Goal: Task Accomplishment & Management: Use online tool/utility

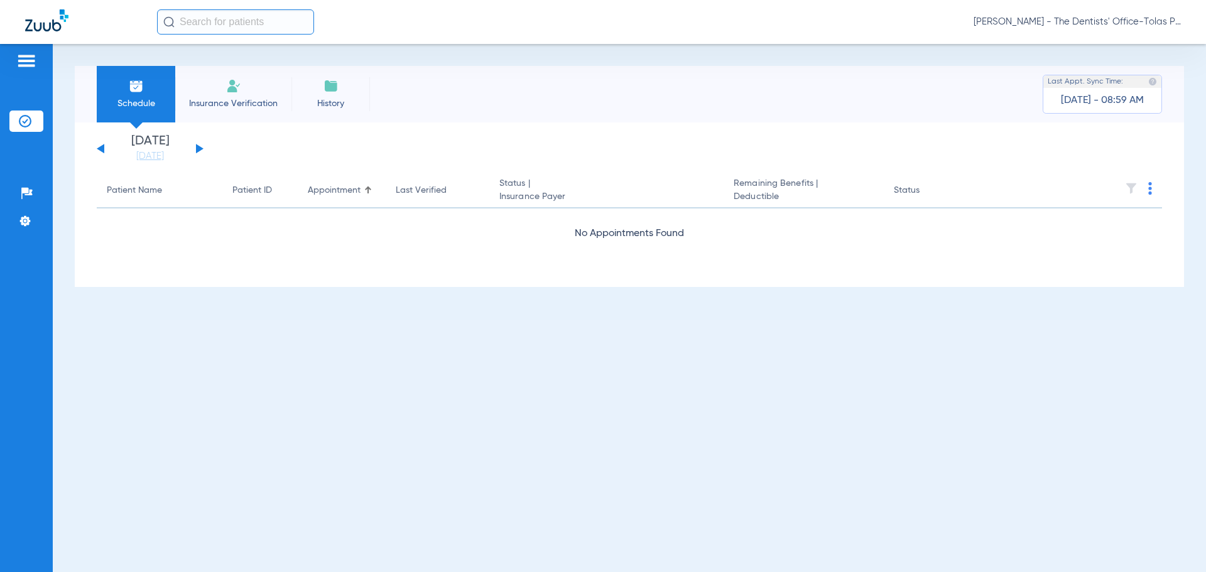
click at [1118, 28] on span "[PERSON_NAME] - The Dentists' Office-Tolas Place ([GEOGRAPHIC_DATA])" at bounding box center [1076, 22] width 207 height 13
click at [1120, 77] on button "Log out" at bounding box center [1133, 69] width 90 height 25
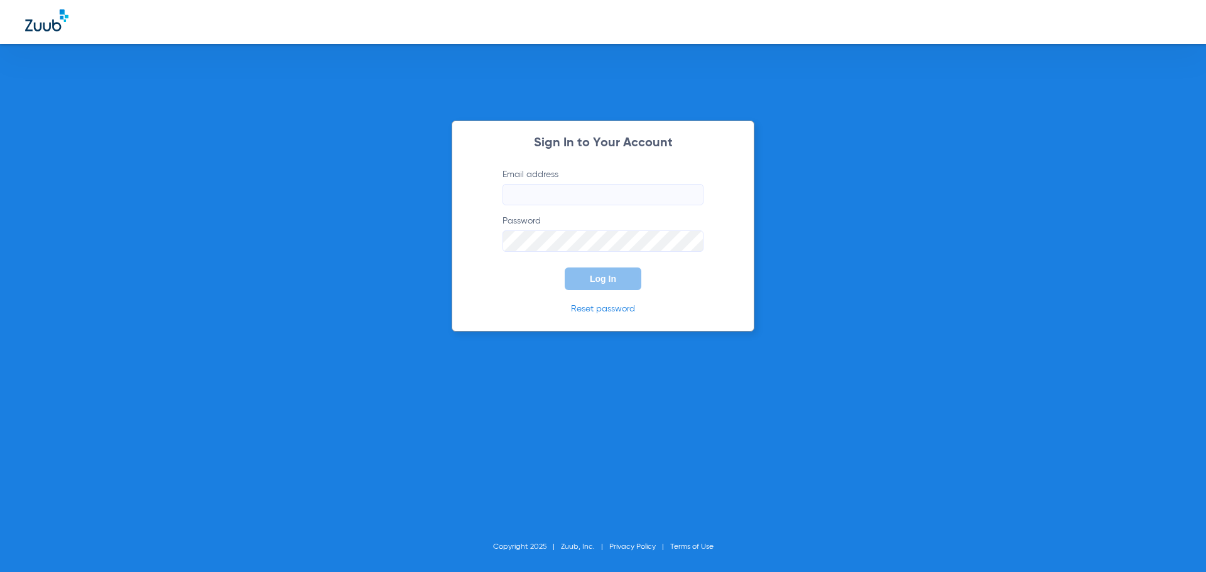
type input "[PERSON_NAME][EMAIL_ADDRESS][DOMAIN_NAME]"
click at [603, 284] on button "Log In" at bounding box center [603, 279] width 77 height 23
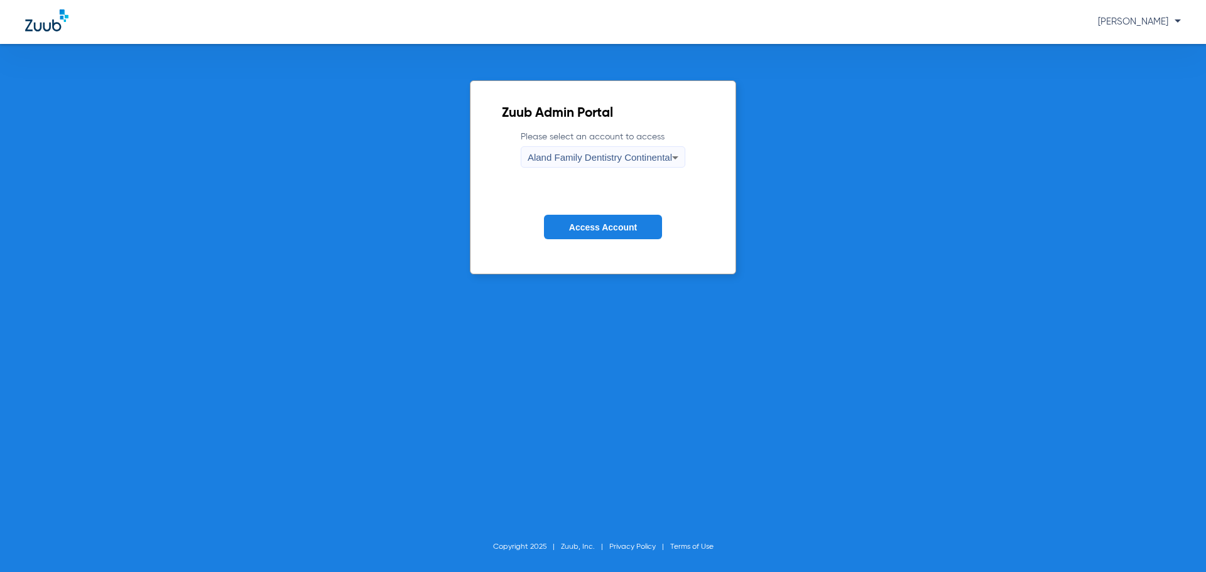
click at [622, 160] on span "Aland Family Dentistry Continental" at bounding box center [600, 157] width 144 height 11
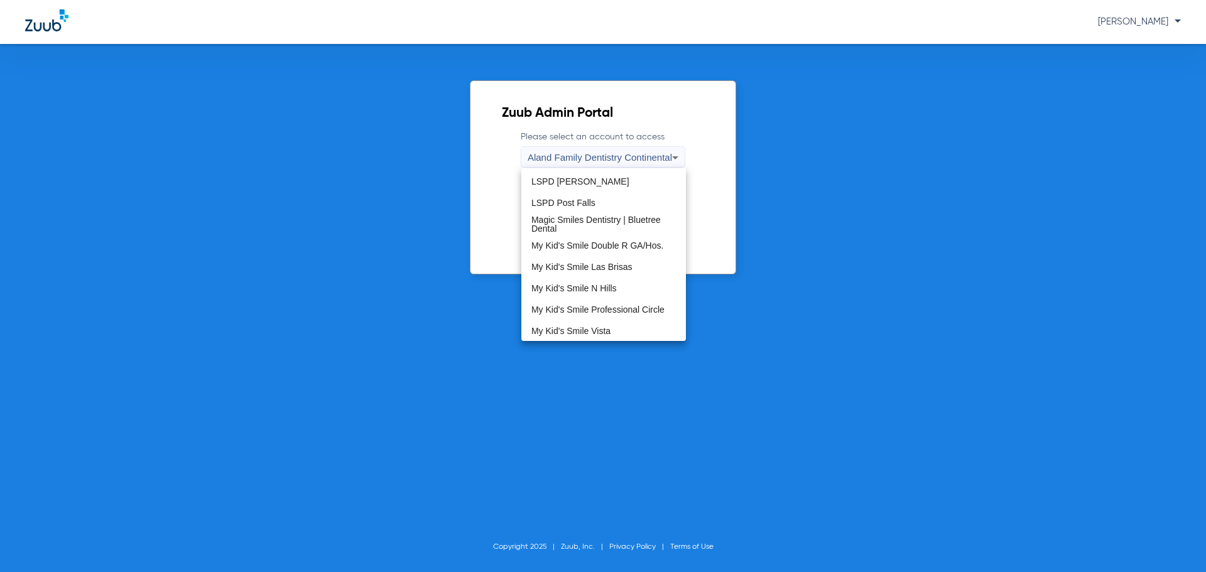
scroll to position [382, 0]
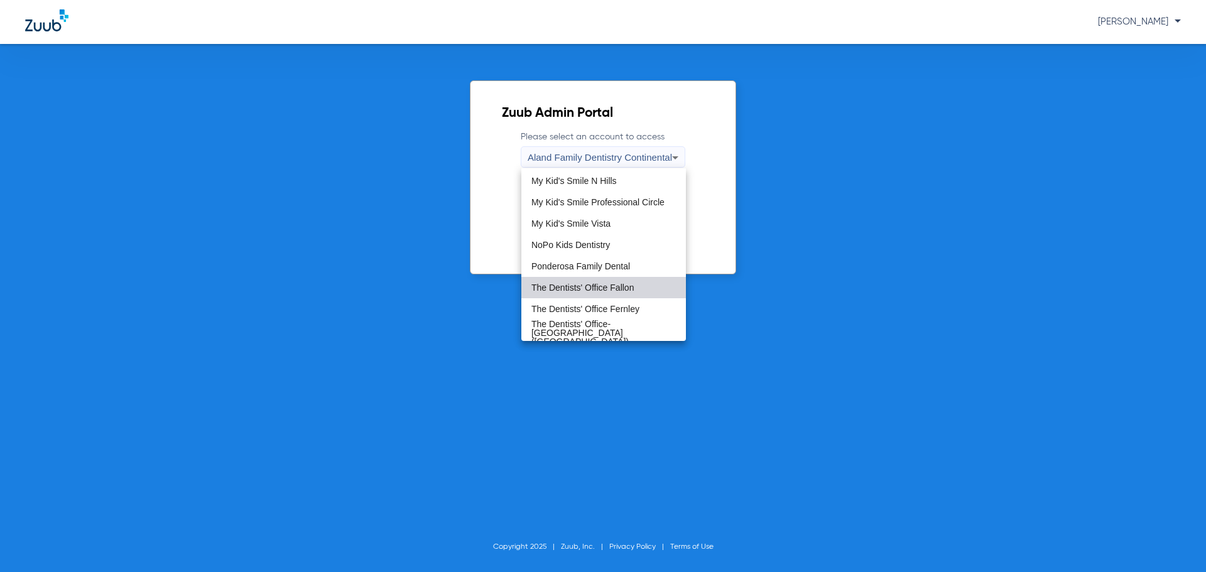
click at [612, 292] on span "The Dentists' Office Fallon" at bounding box center [582, 287] width 102 height 9
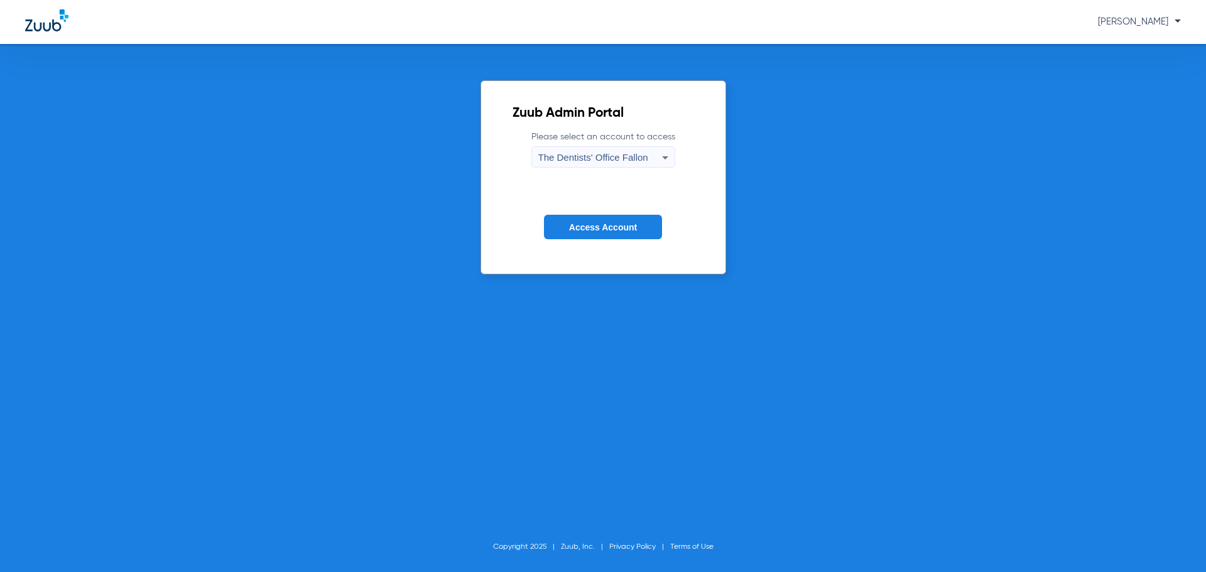
click at [608, 220] on button "Access Account" at bounding box center [603, 227] width 118 height 24
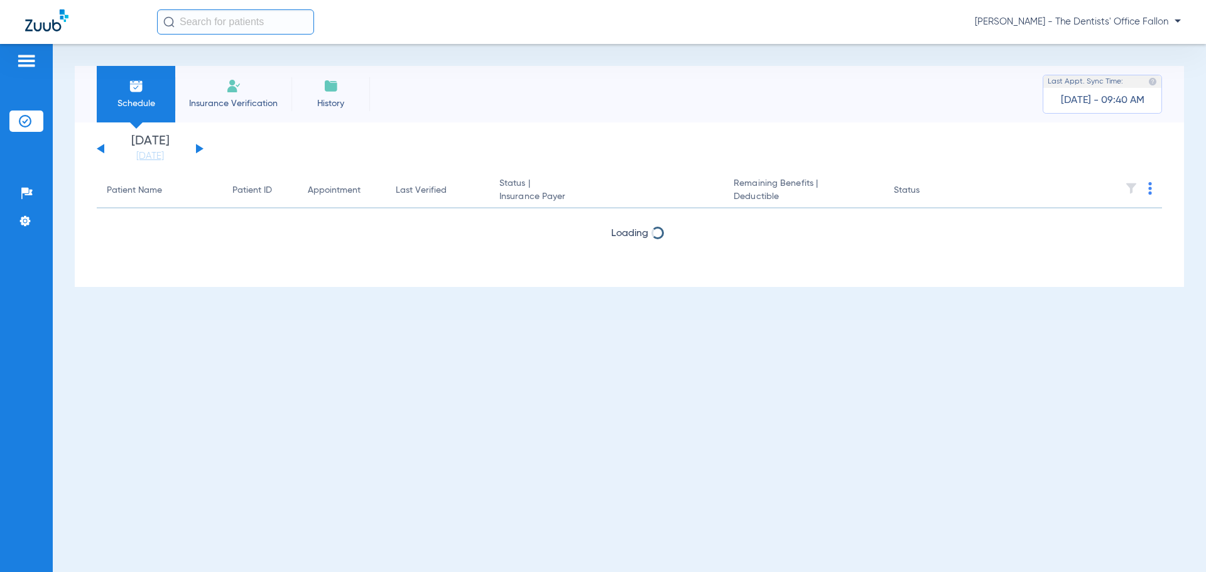
click at [200, 150] on button at bounding box center [200, 148] width 8 height 9
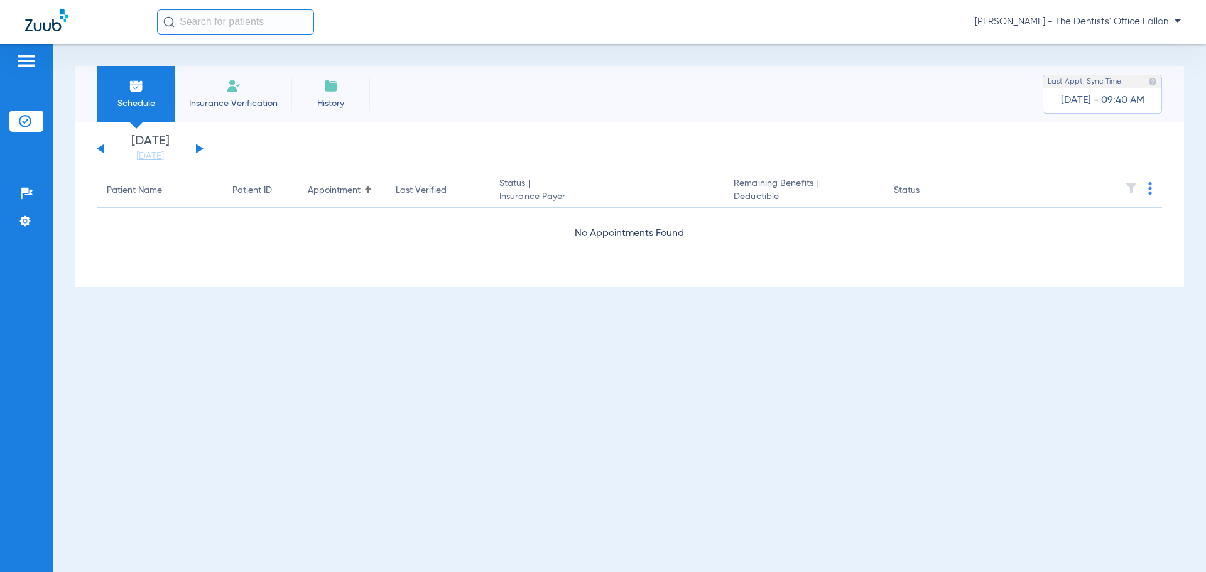
click at [200, 150] on button at bounding box center [200, 148] width 8 height 9
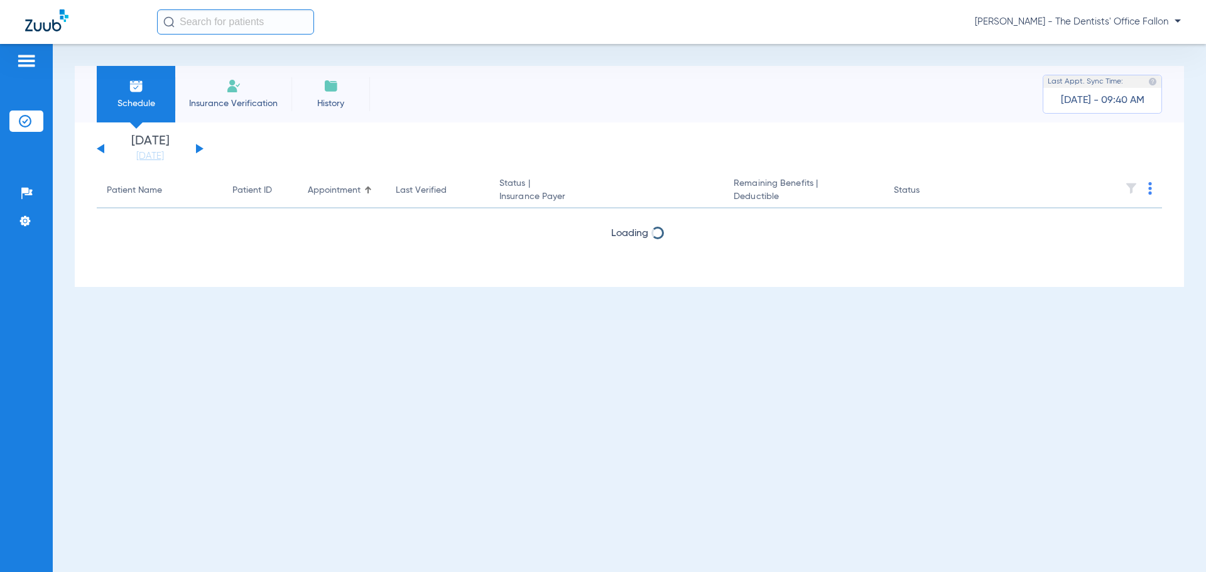
click at [200, 150] on button at bounding box center [200, 148] width 8 height 9
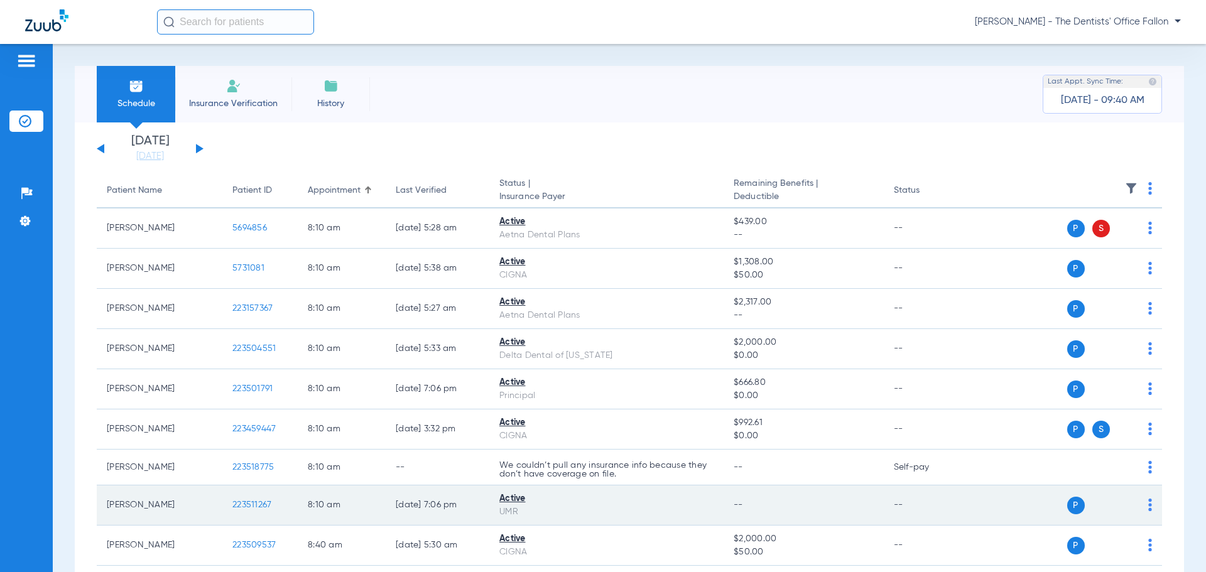
click at [1148, 507] on img at bounding box center [1150, 505] width 4 height 13
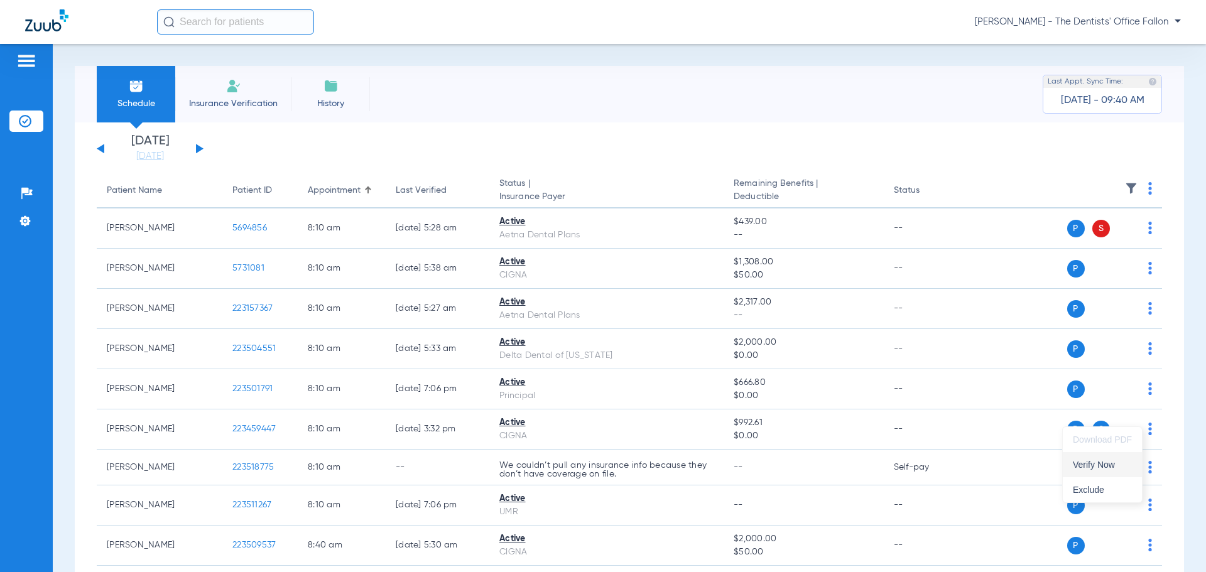
click at [1110, 466] on span "Verify Now" at bounding box center [1102, 464] width 59 height 9
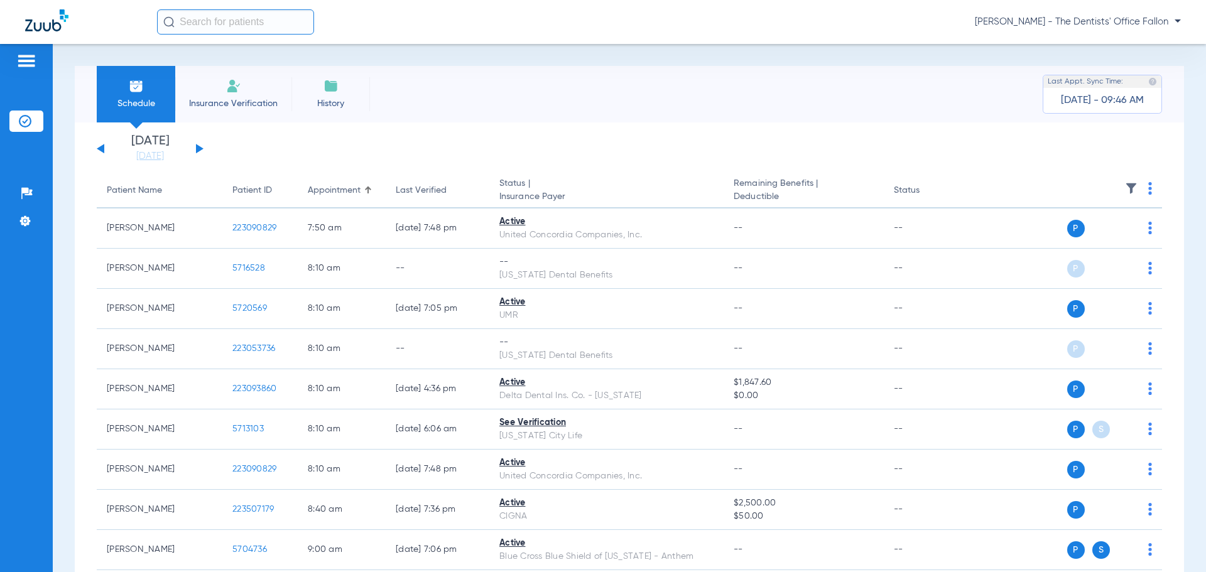
click at [200, 151] on button at bounding box center [200, 148] width 8 height 9
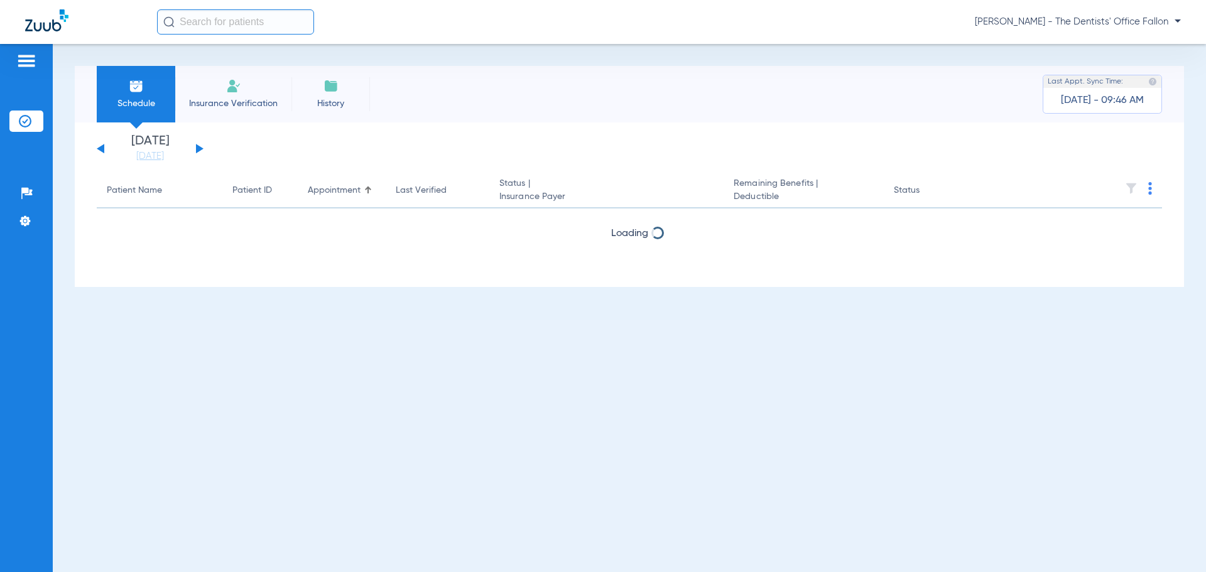
click at [200, 151] on button at bounding box center [200, 148] width 8 height 9
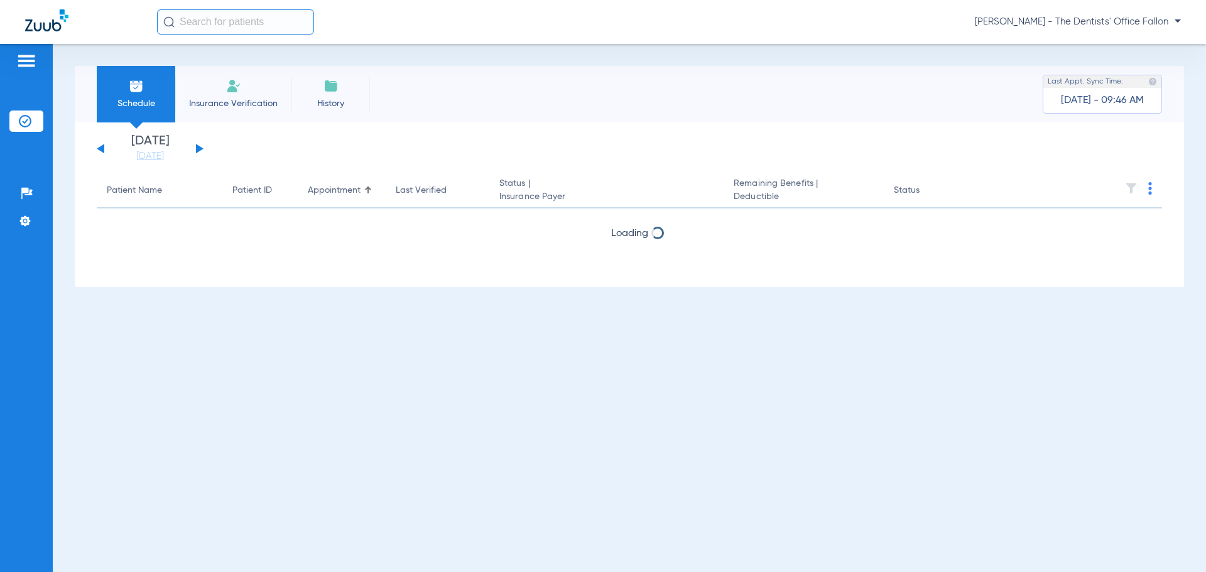
click at [200, 151] on button at bounding box center [200, 148] width 8 height 9
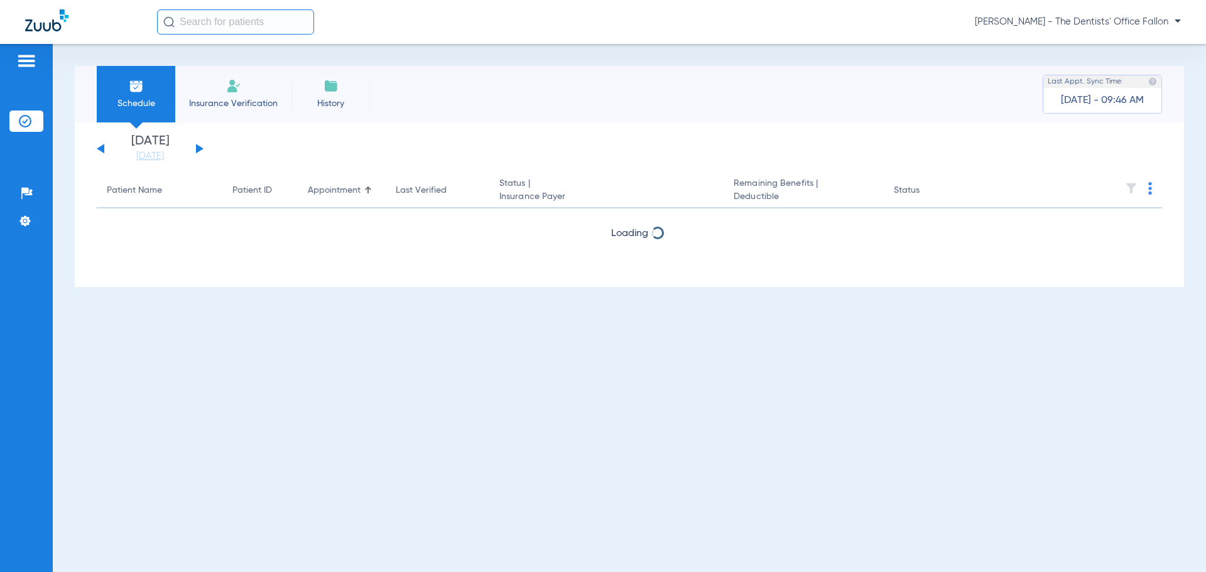
click at [200, 151] on button at bounding box center [200, 148] width 8 height 9
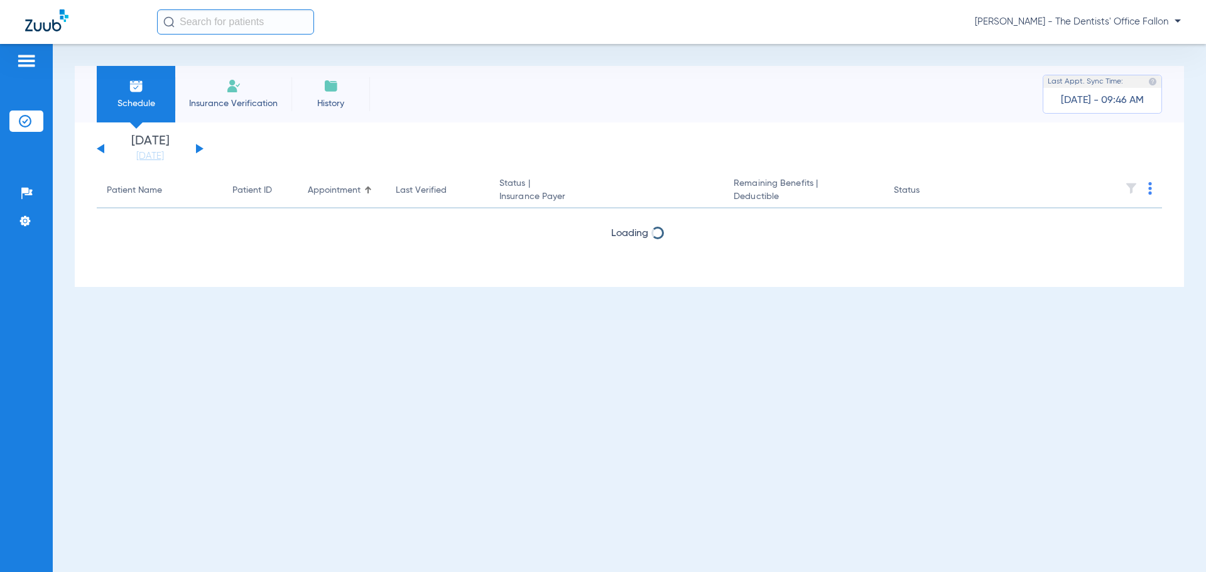
click at [200, 151] on button at bounding box center [200, 148] width 8 height 9
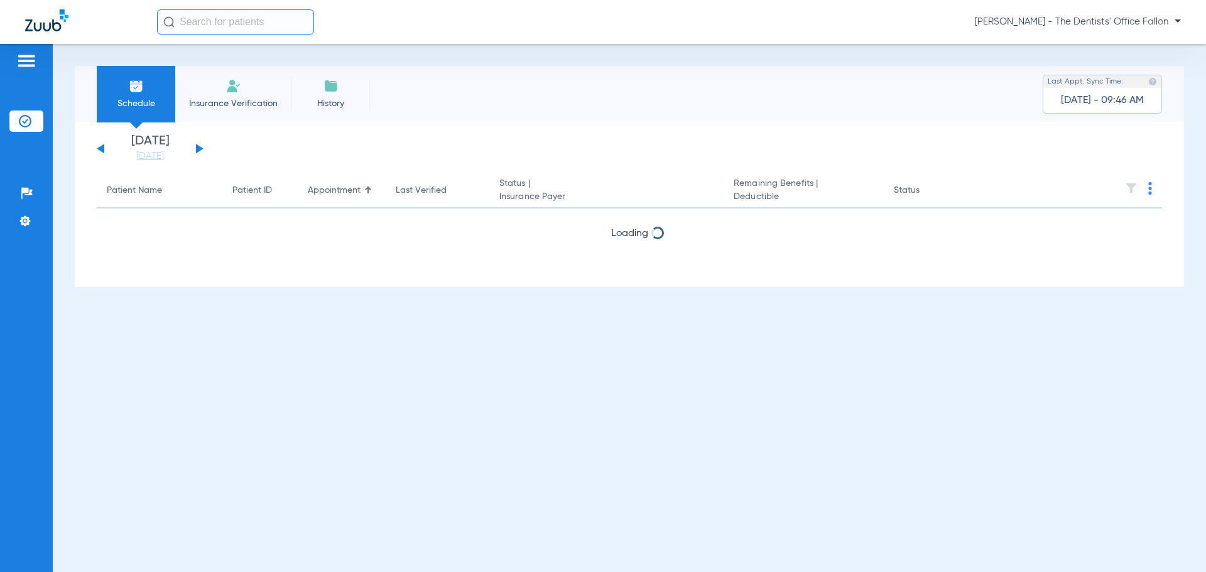
click at [200, 151] on button at bounding box center [200, 148] width 8 height 9
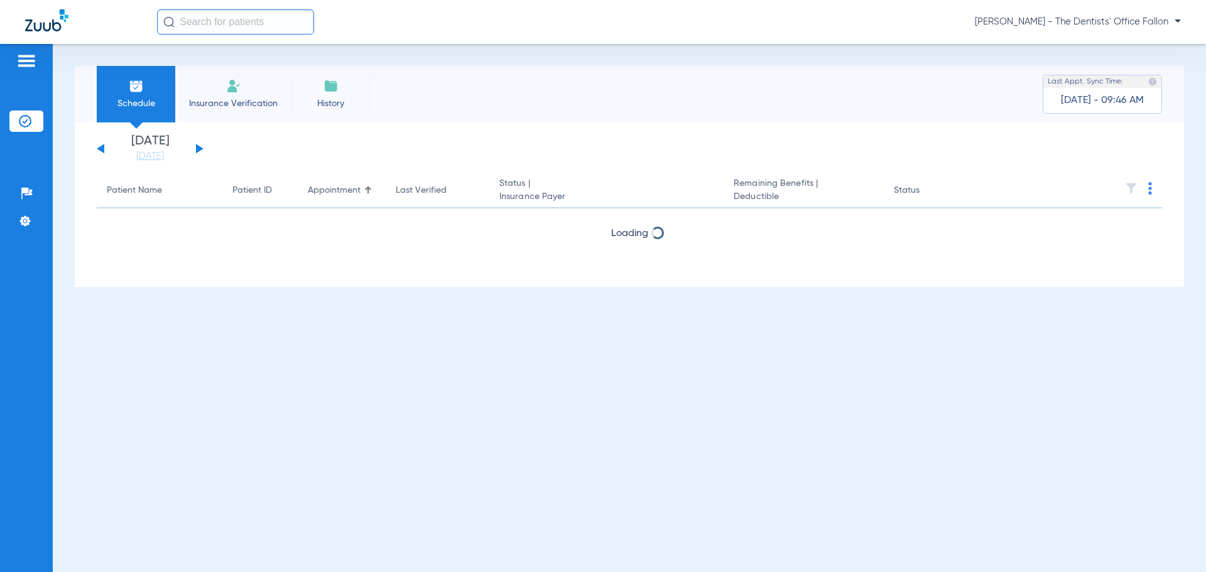
click at [200, 151] on button at bounding box center [200, 148] width 8 height 9
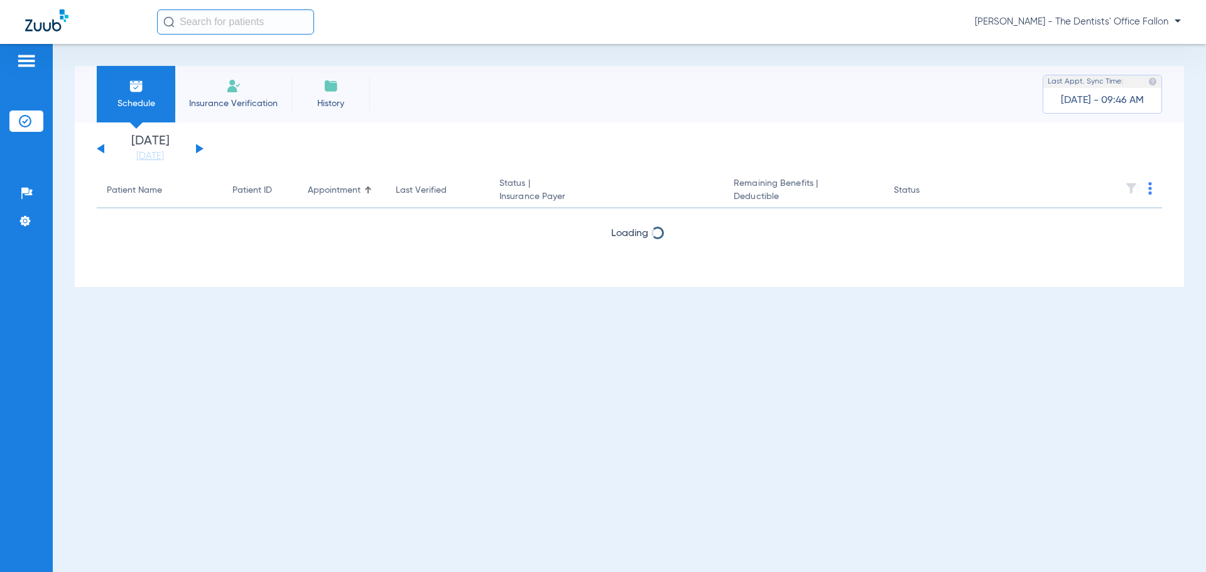
click at [200, 151] on button at bounding box center [200, 148] width 8 height 9
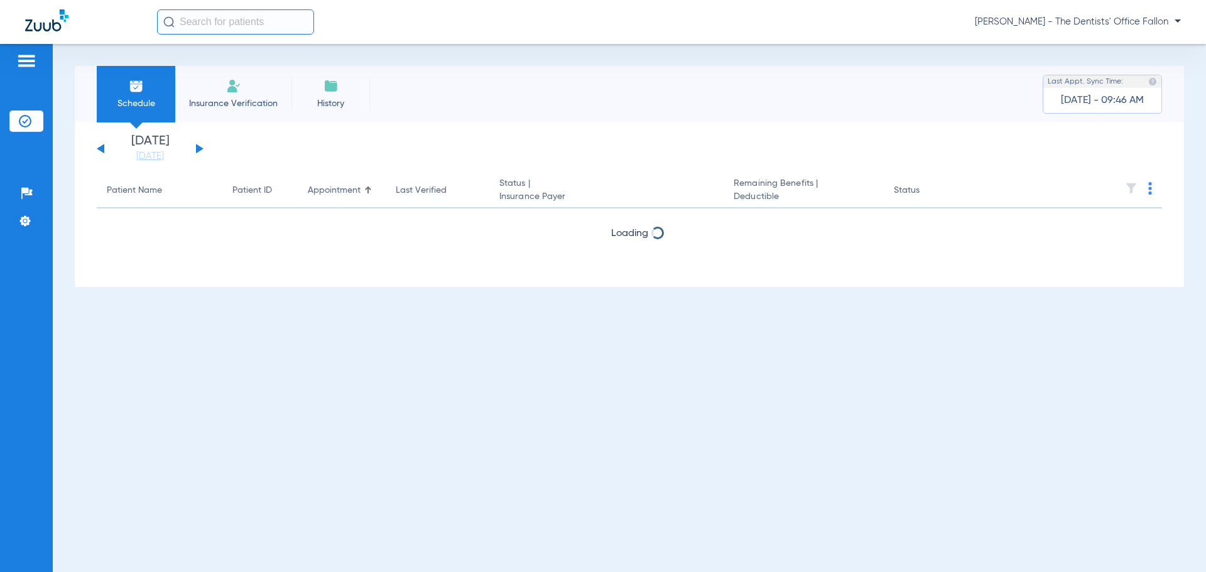
click at [200, 151] on button at bounding box center [200, 148] width 8 height 9
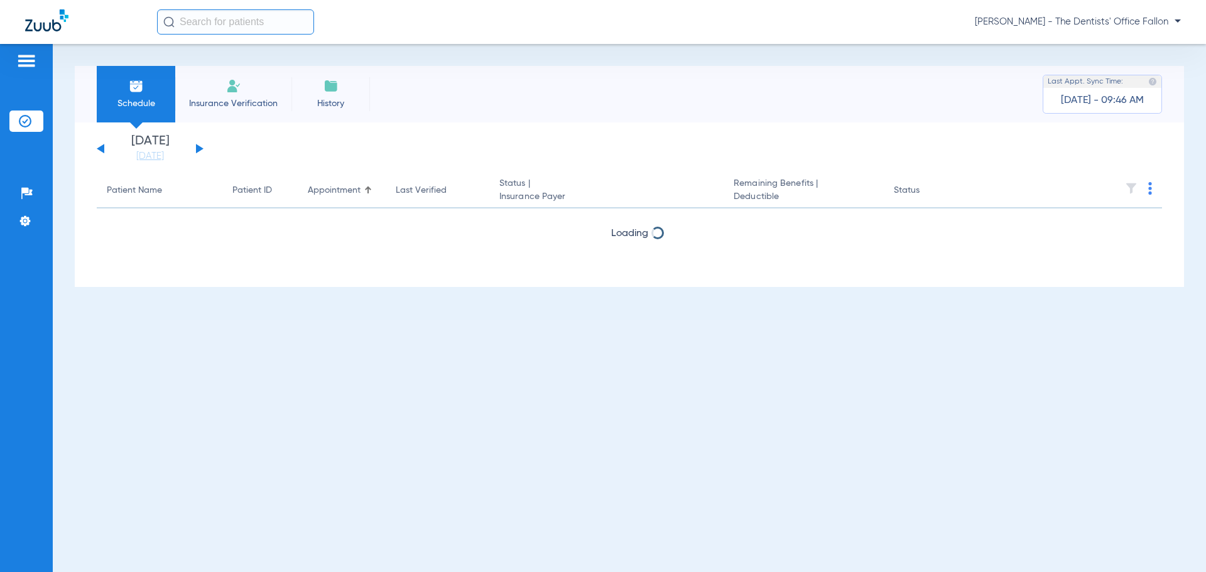
click at [200, 151] on button at bounding box center [200, 148] width 8 height 9
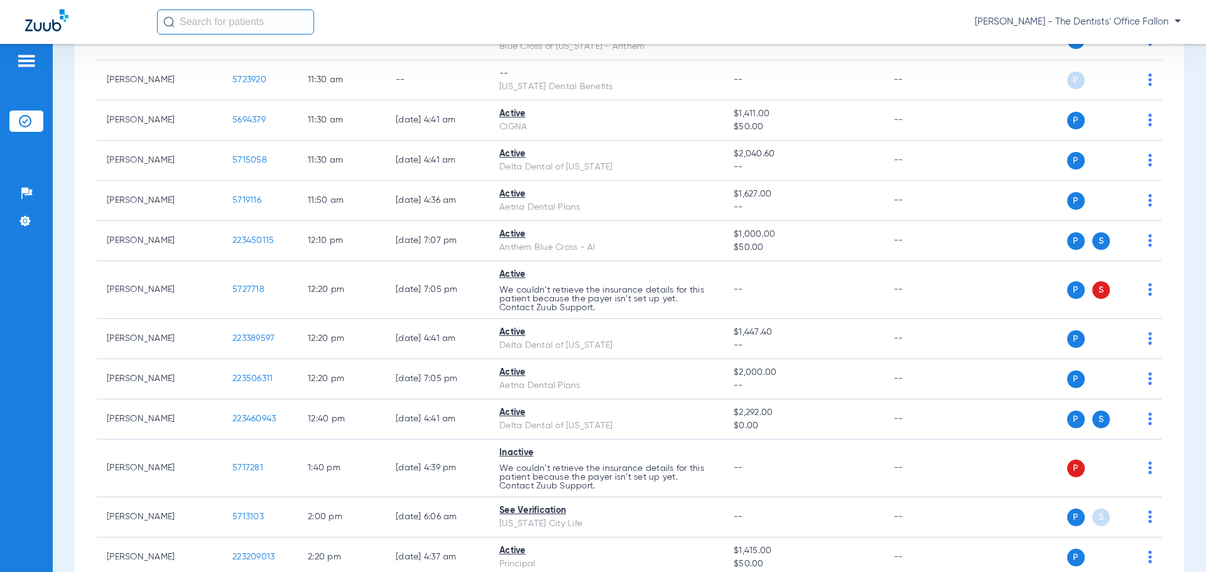
scroll to position [1319, 0]
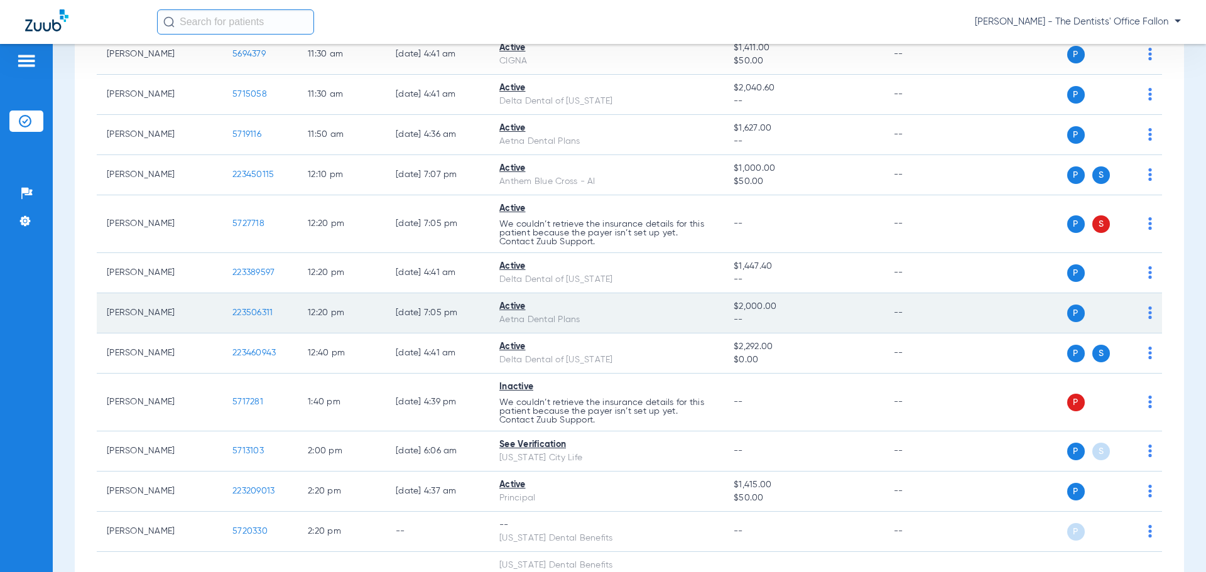
click at [1148, 312] on img at bounding box center [1150, 312] width 4 height 13
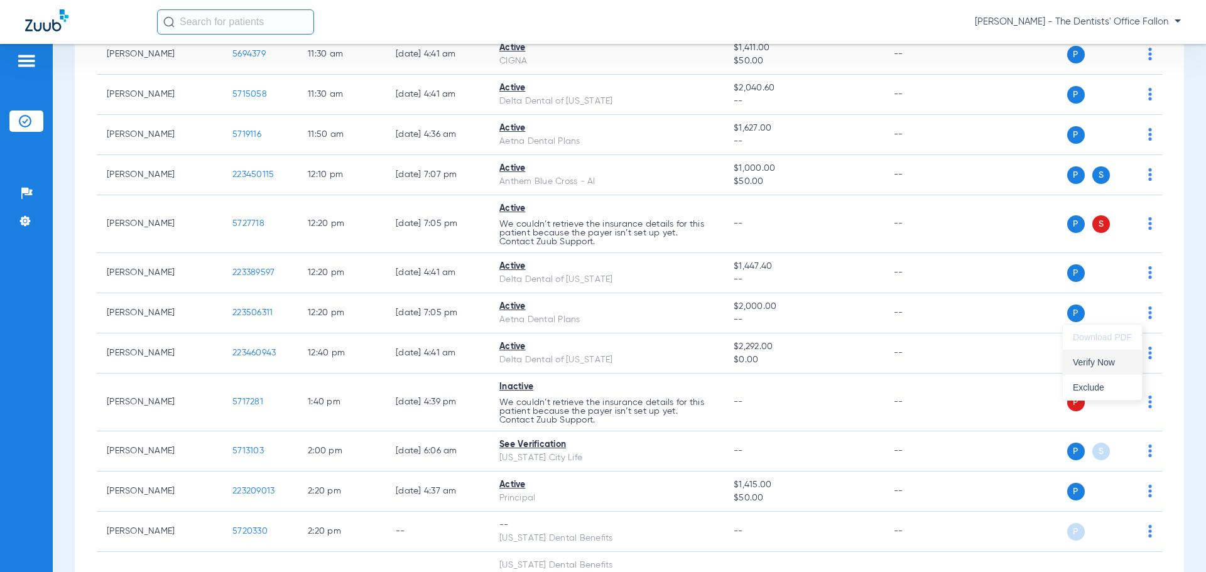
click at [1096, 360] on span "Verify Now" at bounding box center [1102, 362] width 59 height 9
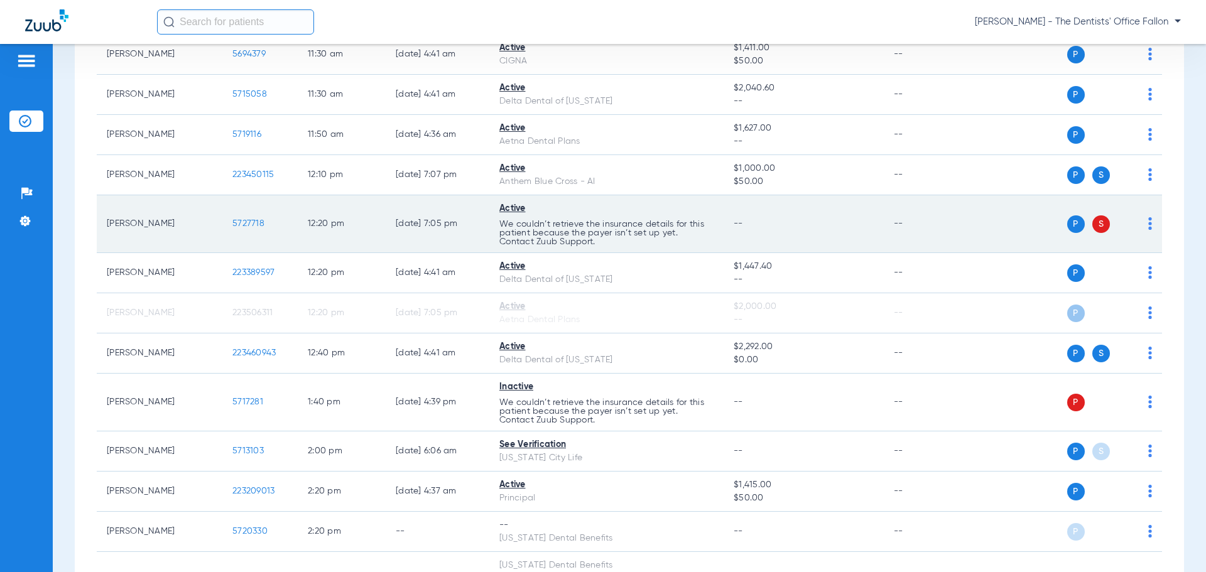
click at [1148, 222] on img at bounding box center [1150, 223] width 4 height 13
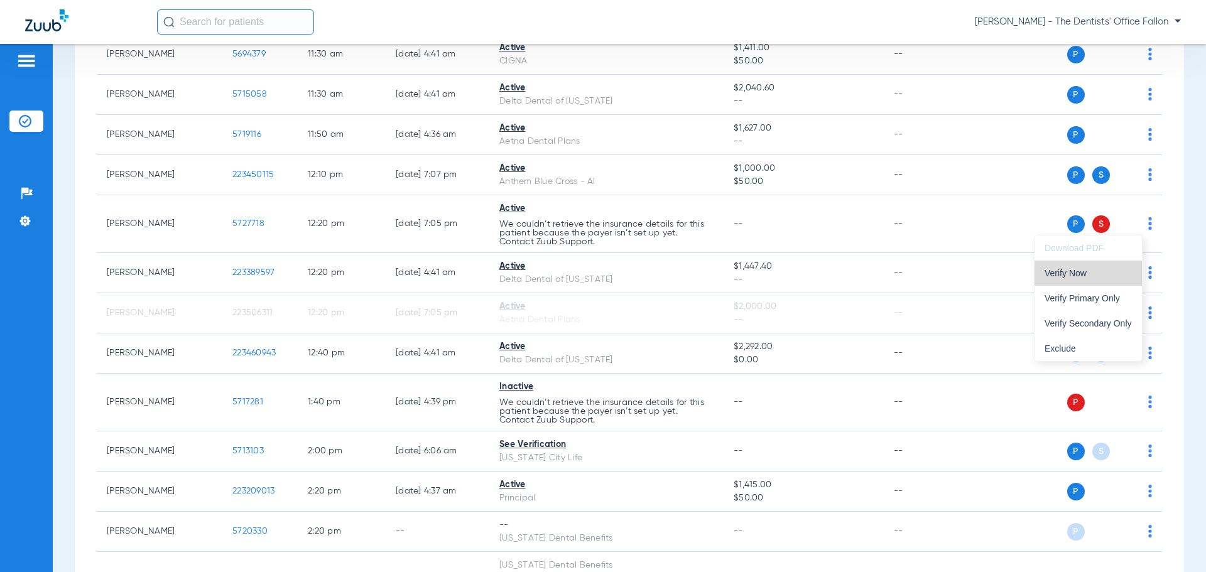
click at [1102, 275] on span "Verify Now" at bounding box center [1087, 273] width 87 height 9
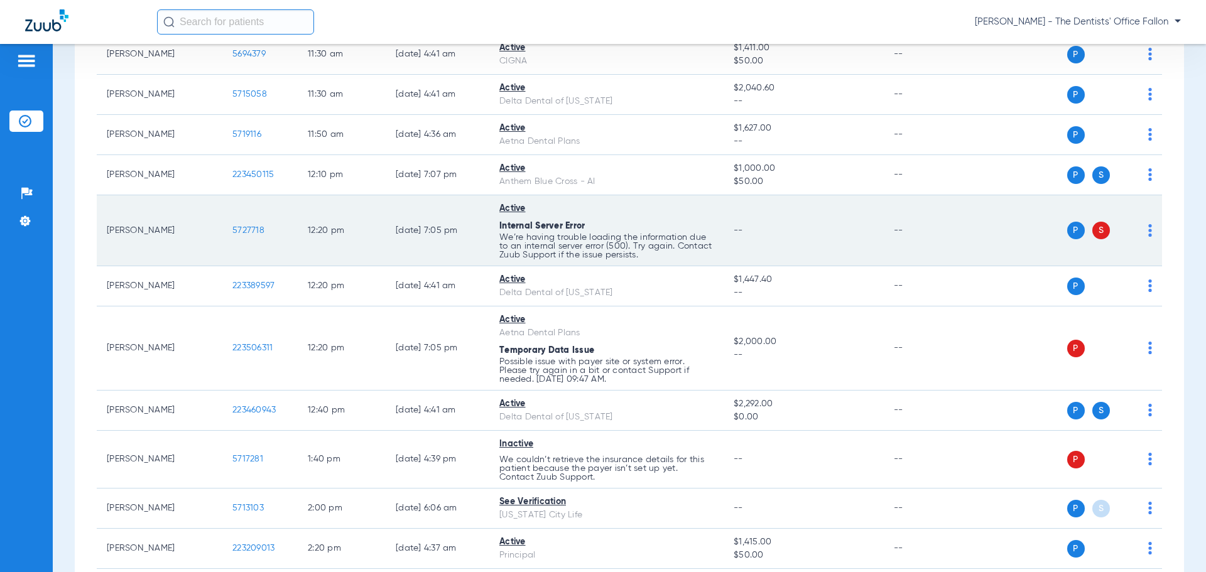
click at [249, 232] on span "5727718" at bounding box center [248, 230] width 32 height 9
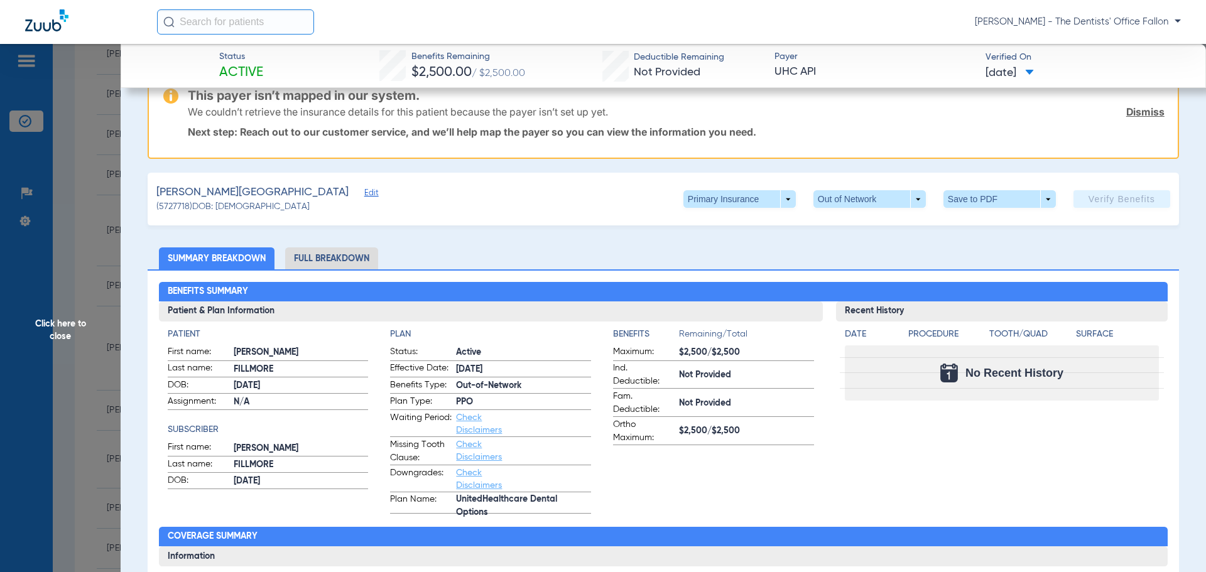
scroll to position [188, 0]
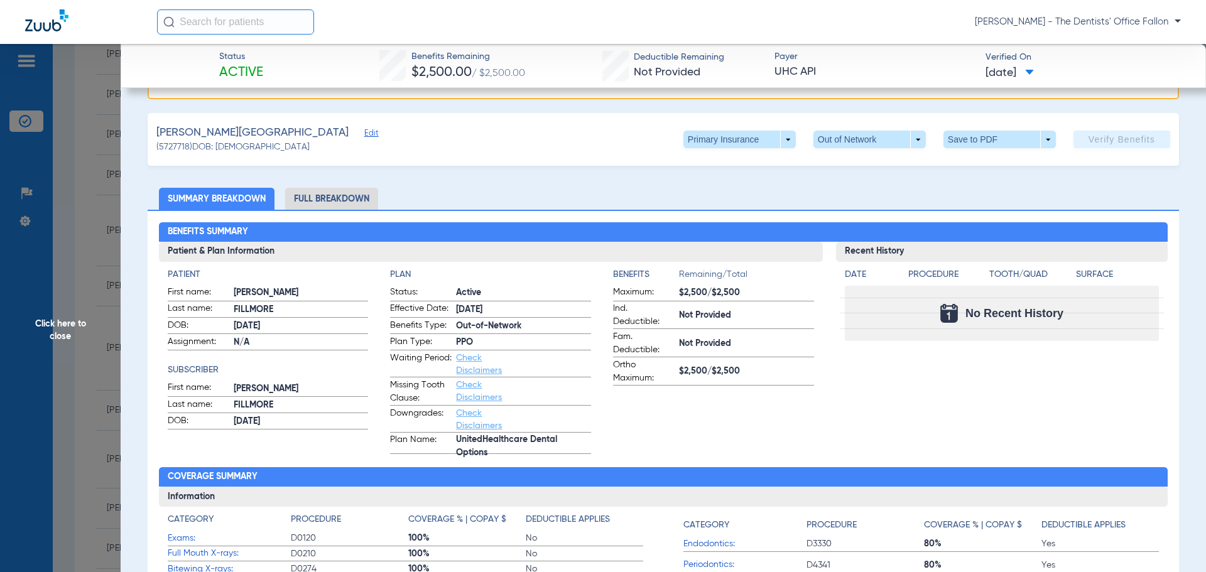
click at [47, 325] on span "Click here to close" at bounding box center [60, 330] width 121 height 572
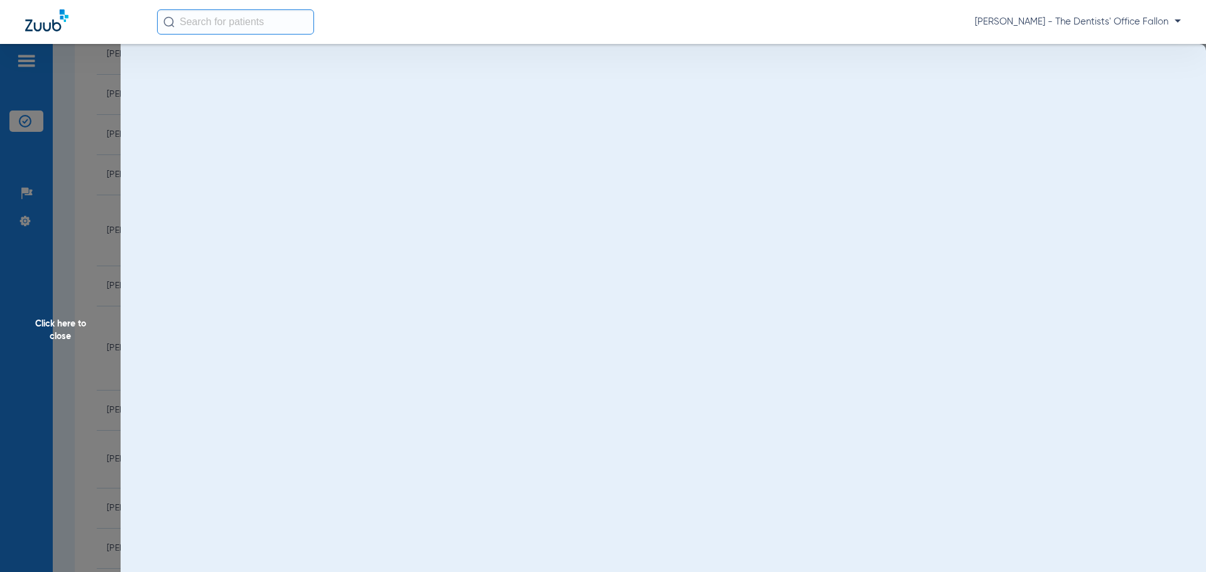
scroll to position [0, 0]
